Goal: Navigation & Orientation: Find specific page/section

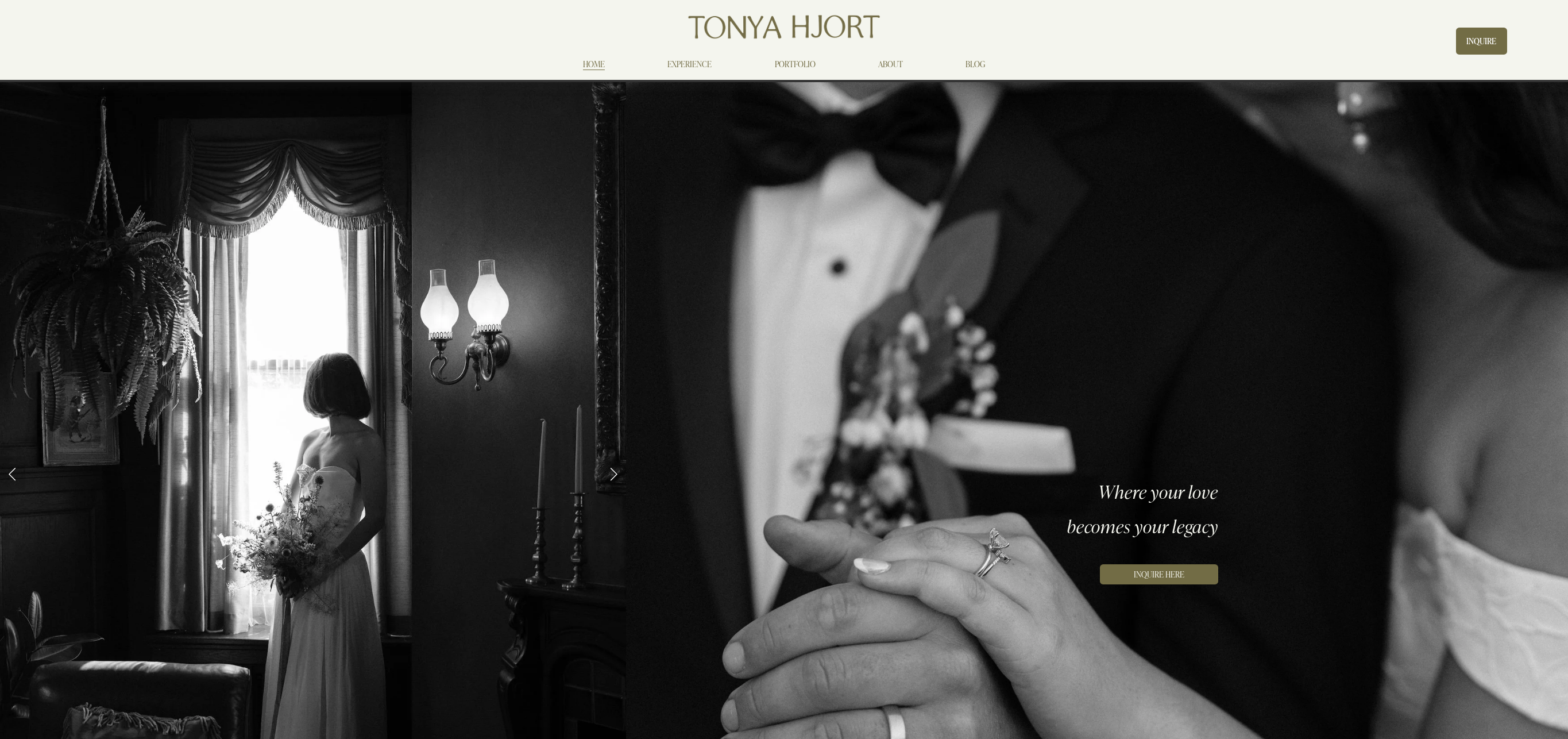
click at [810, 61] on link "PORTFOLIO" at bounding box center [795, 65] width 41 height 14
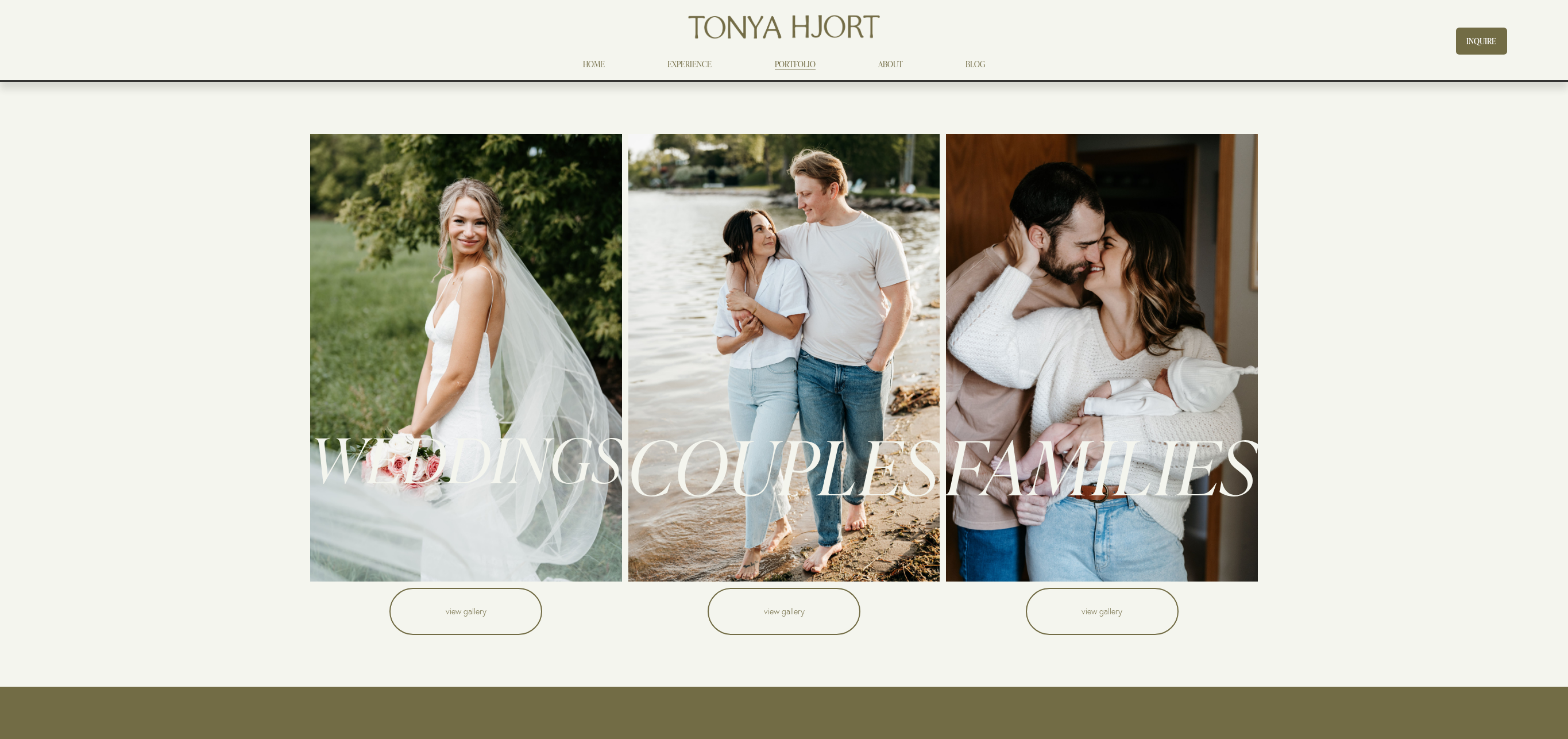
click at [1137, 605] on link "view gallery" at bounding box center [1102, 611] width 153 height 47
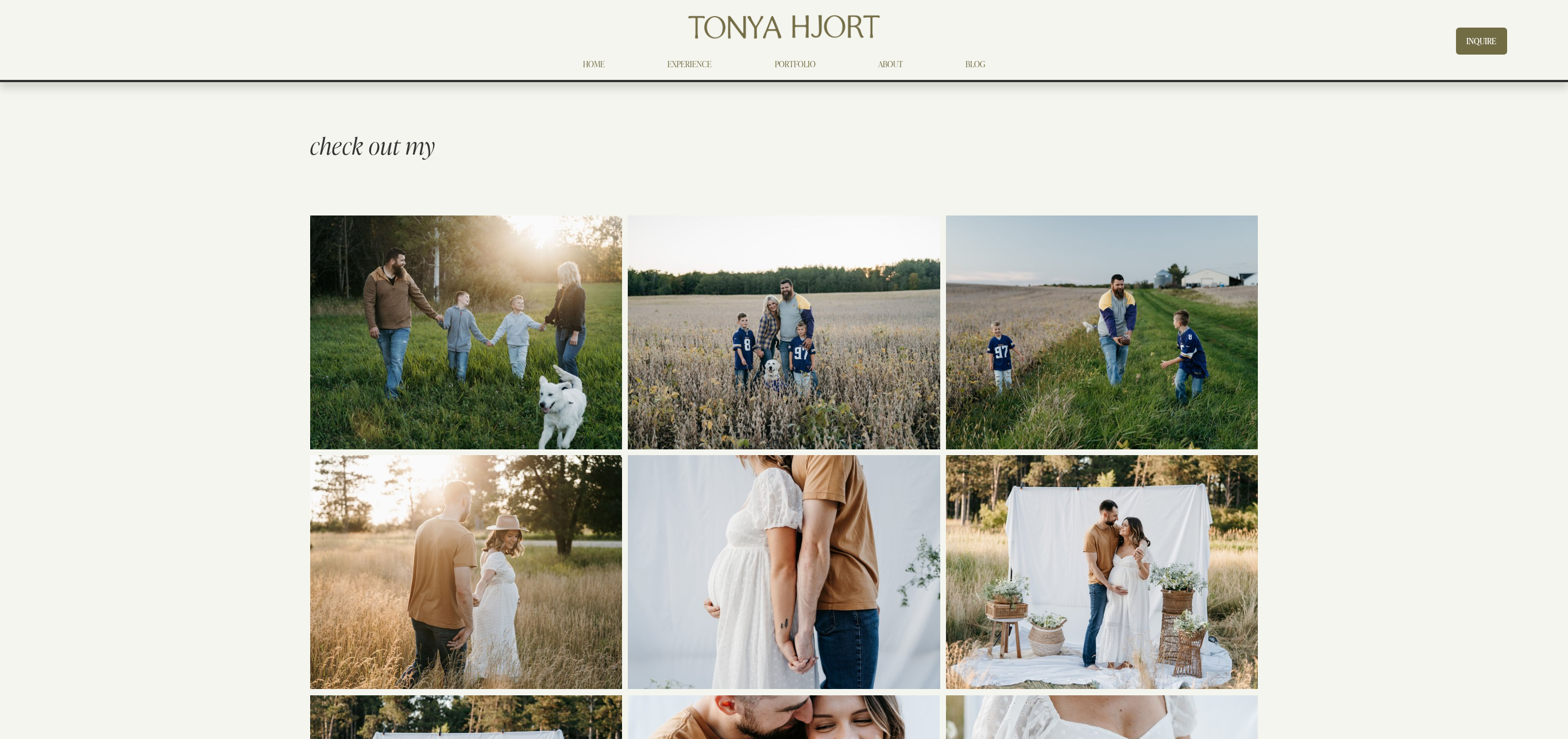
drag, startPoint x: 170, startPoint y: 340, endPoint x: 178, endPoint y: 340, distance: 8.0
click at [782, 62] on link "PORTFOLIO" at bounding box center [795, 65] width 41 height 14
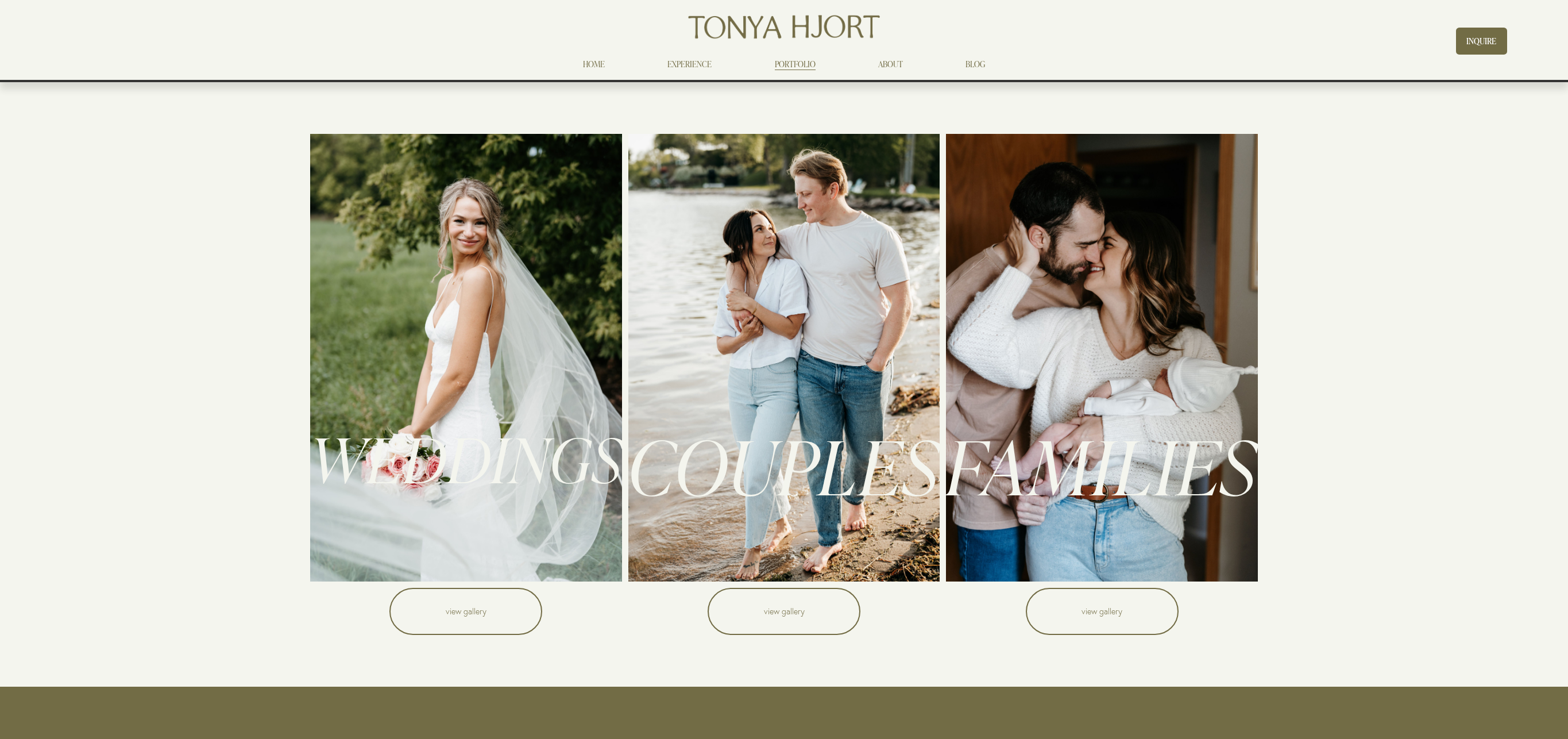
click at [497, 603] on link "view gallery" at bounding box center [466, 611] width 153 height 47
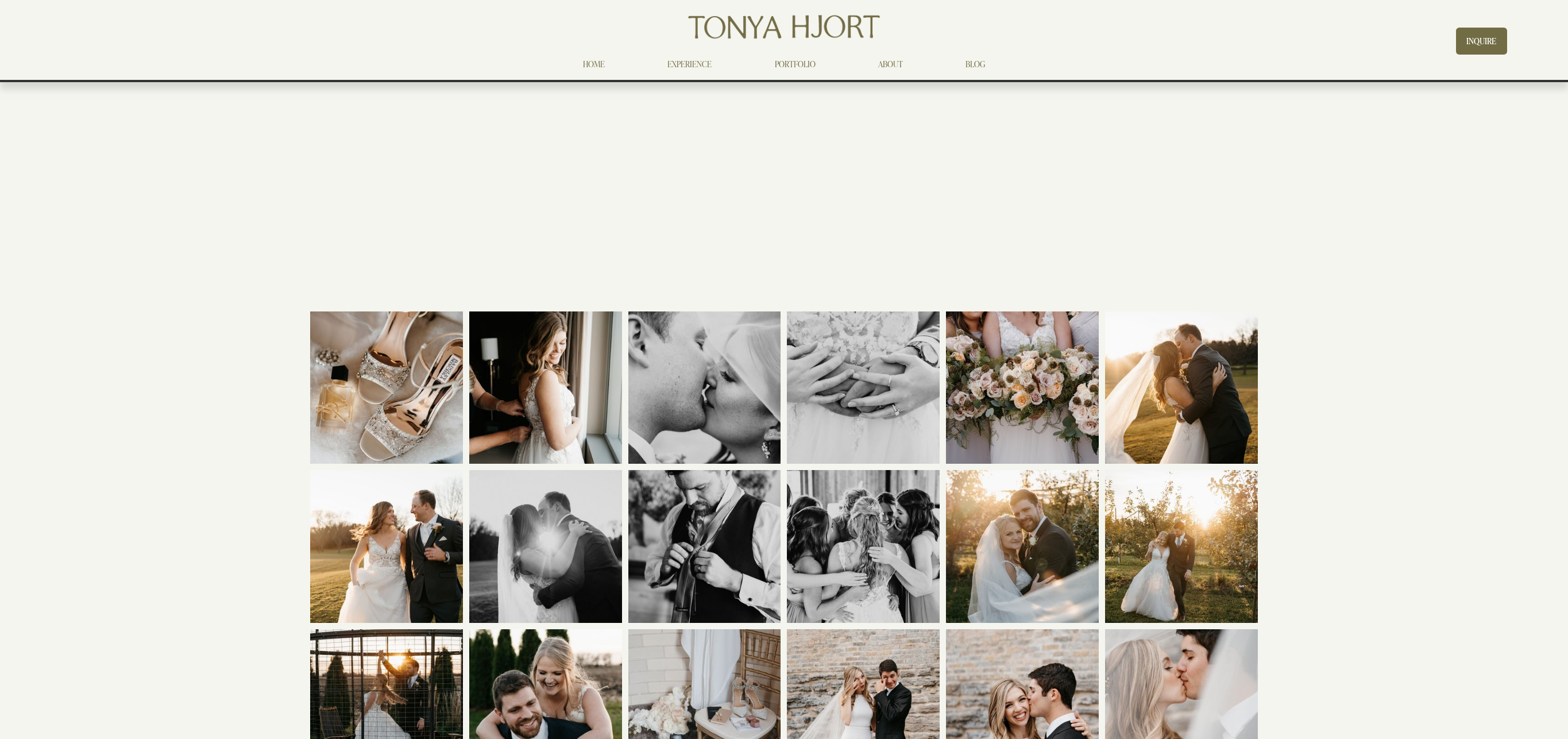
click at [889, 58] on link "ABOUT" at bounding box center [890, 65] width 25 height 14
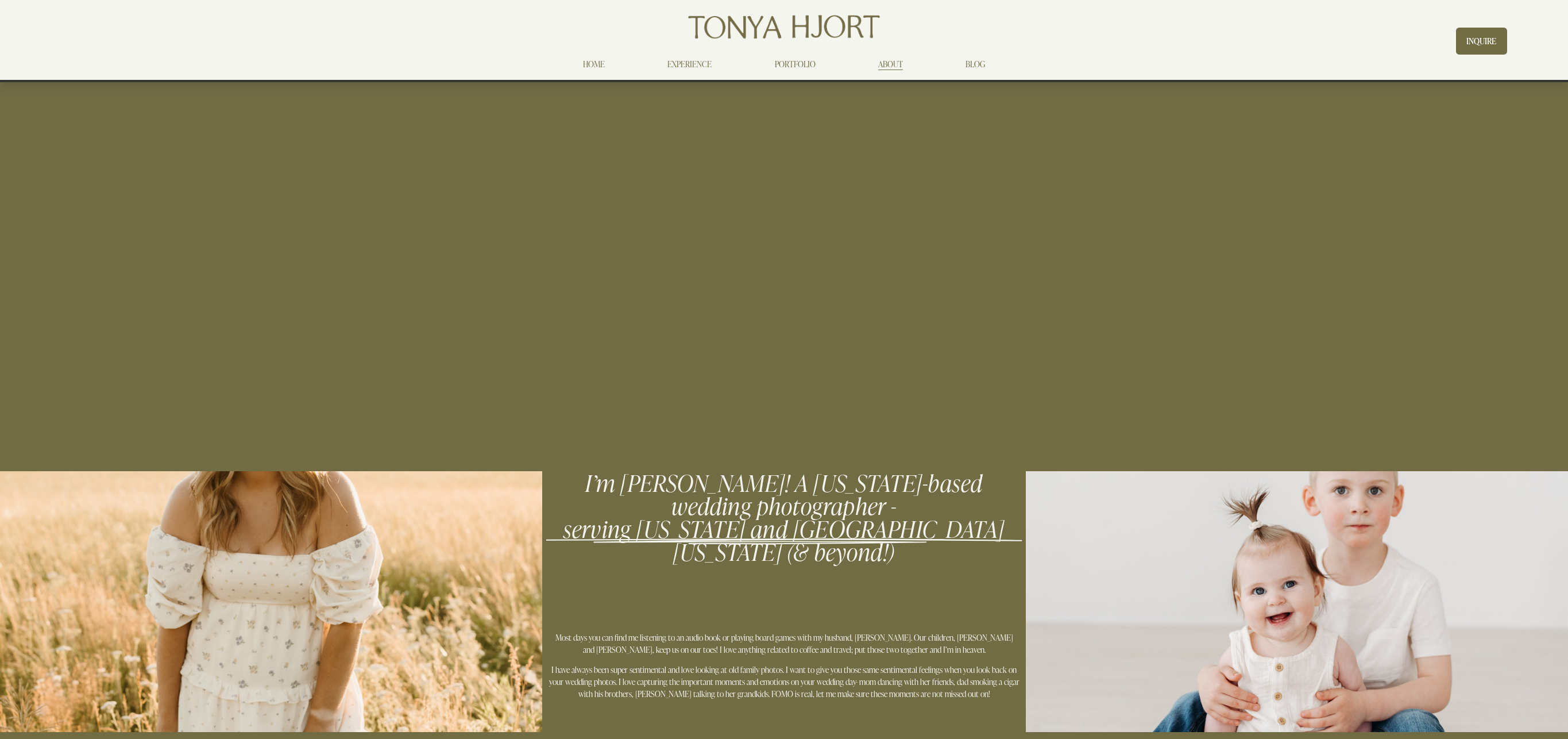
click at [365, 536] on div at bounding box center [271, 601] width 542 height 260
drag, startPoint x: 612, startPoint y: 67, endPoint x: 602, endPoint y: 68, distance: 10.0
click at [611, 66] on nav "HOME EXPERIENCE PORTFOLIO ABOUT BLOG" at bounding box center [784, 65] width 465 height 14
click at [592, 61] on link "HOME" at bounding box center [593, 65] width 22 height 14
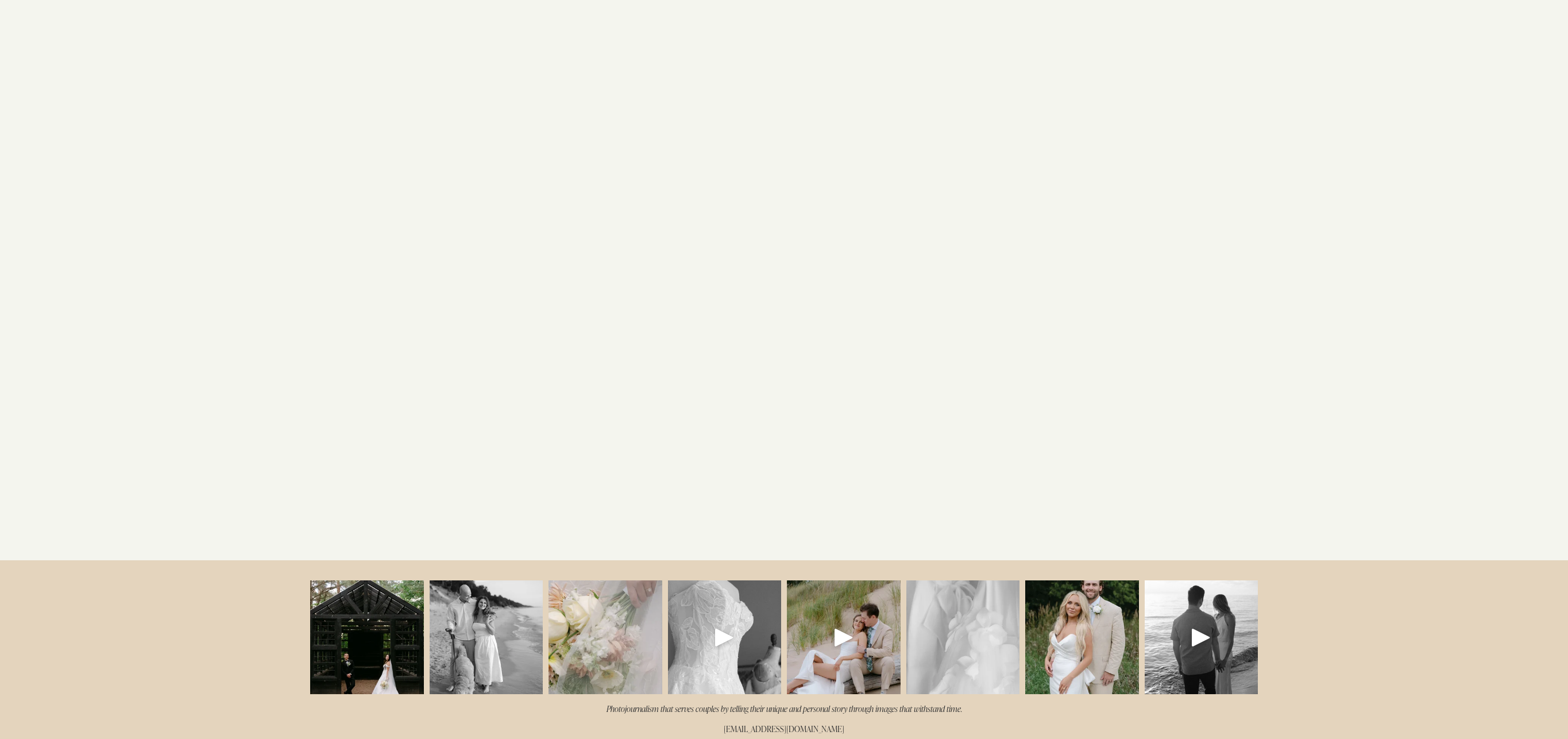
scroll to position [3024, 0]
